Goal: Task Accomplishment & Management: Use online tool/utility

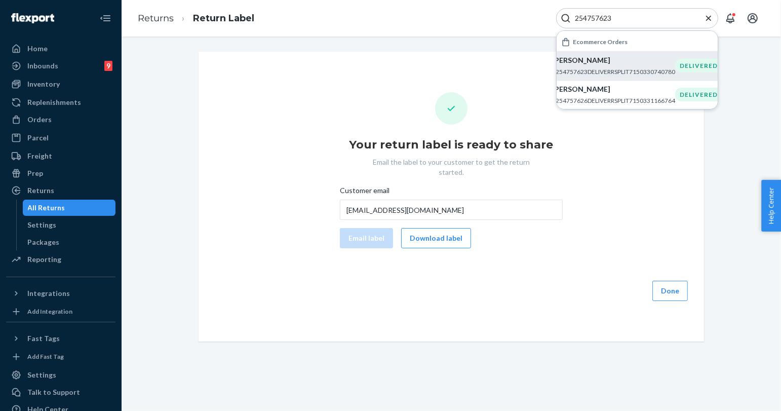
type input "254757623"
click at [601, 70] on p "#254757623DELIVERRSPLIT7150330740780" at bounding box center [613, 71] width 123 height 9
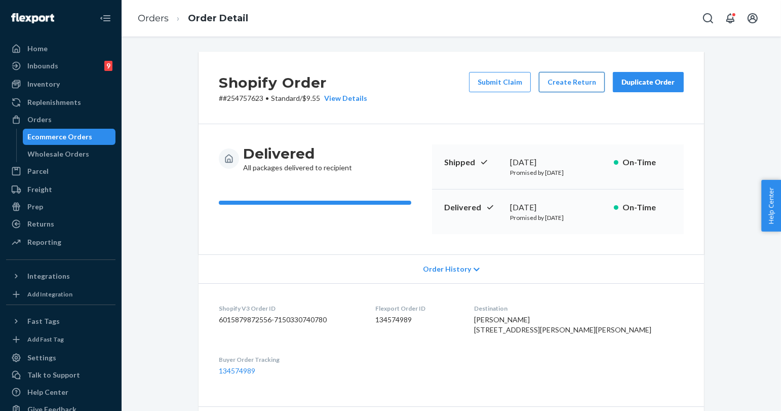
click at [581, 75] on button "Create Return" at bounding box center [572, 82] width 66 height 20
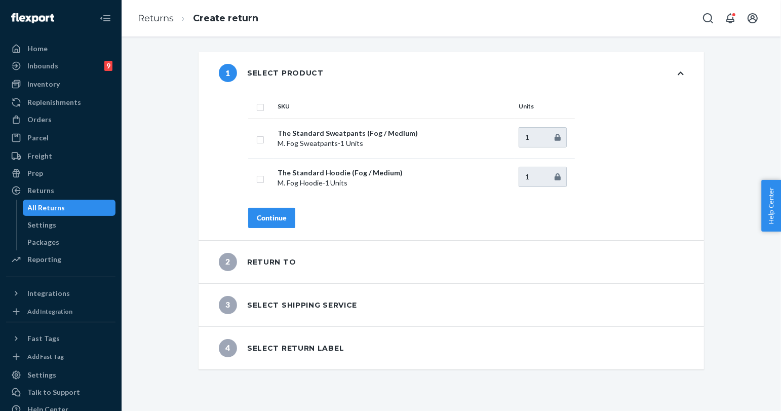
click at [256, 105] on input "checkbox" at bounding box center [260, 106] width 8 height 11
checkbox input "true"
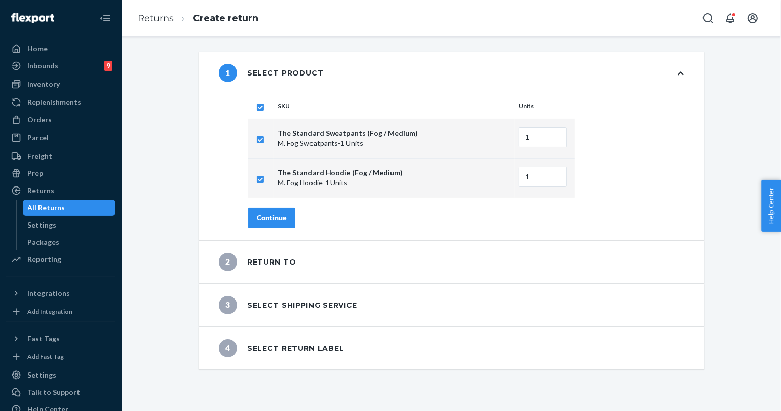
click at [267, 221] on div "Continue" at bounding box center [272, 218] width 30 height 10
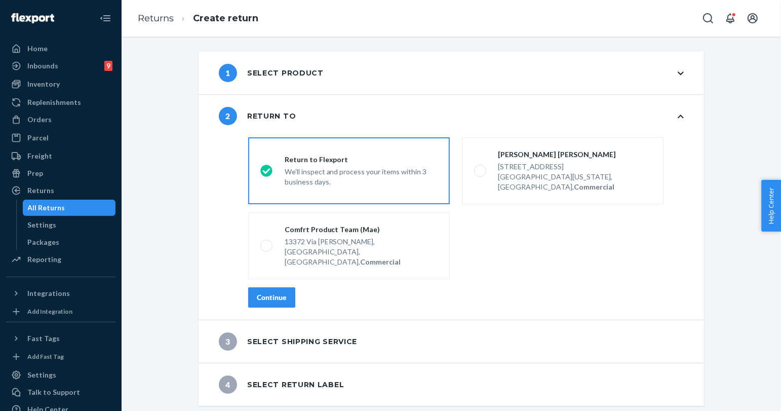
click at [267, 287] on button "Continue" at bounding box center [271, 297] width 47 height 20
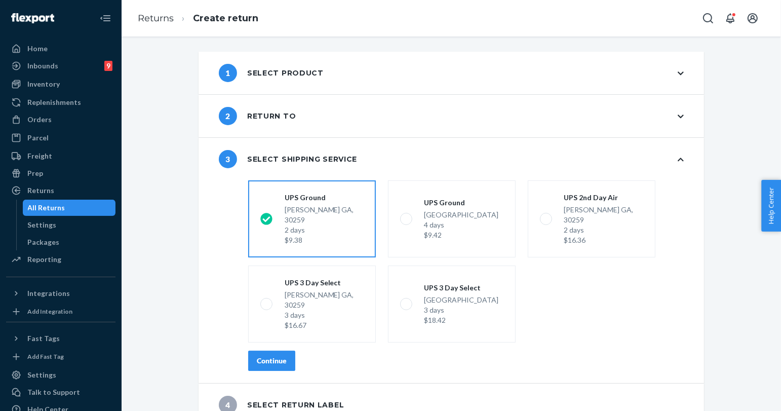
click at [267, 356] on div "Continue" at bounding box center [272, 361] width 30 height 10
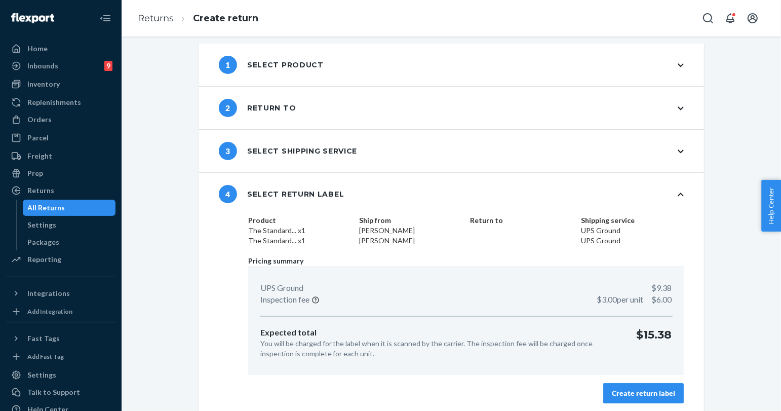
scroll to position [12, 0]
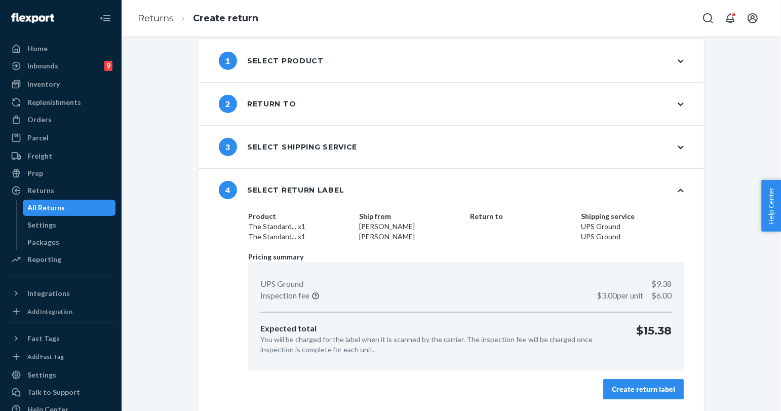
click at [628, 384] on div "Create return label" at bounding box center [643, 389] width 63 height 10
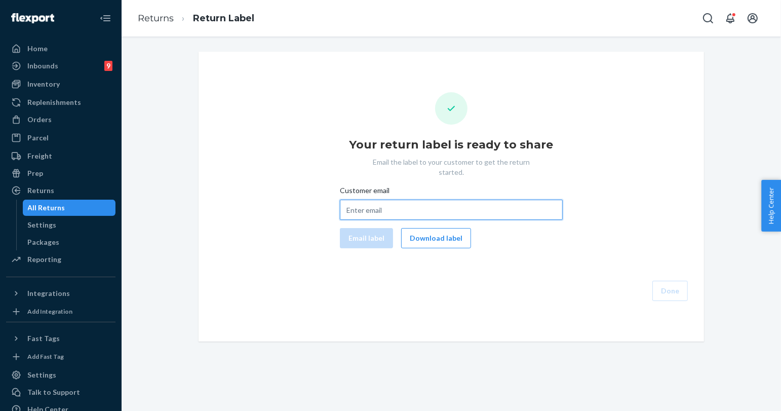
click at [415, 200] on input "Customer email" at bounding box center [451, 210] width 223 height 20
paste input "[EMAIL_ADDRESS][DOMAIN_NAME]"
type input "[EMAIL_ADDRESS][DOMAIN_NAME]"
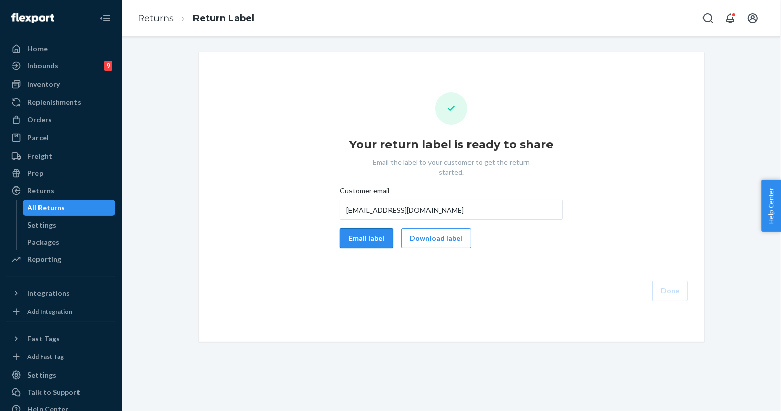
click at [359, 228] on button "Email label" at bounding box center [366, 238] width 53 height 20
